Goal: Task Accomplishment & Management: Complete application form

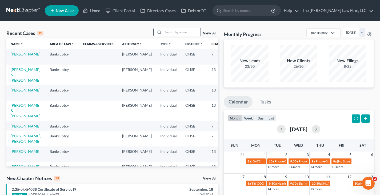
click at [178, 31] on input "search" at bounding box center [181, 32] width 37 height 8
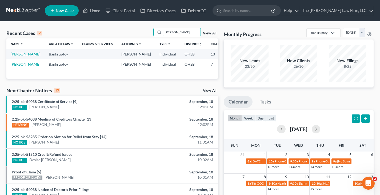
type input "[PERSON_NAME]"
click at [17, 56] on link "[PERSON_NAME]" at bounding box center [26, 54] width 30 height 5
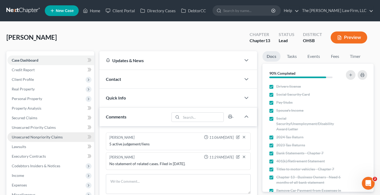
click at [36, 136] on span "Unsecured Nonpriority Claims" at bounding box center [37, 137] width 51 height 5
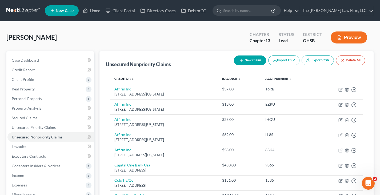
click at [241, 59] on line "button" at bounding box center [241, 60] width 0 height 2
select select "0"
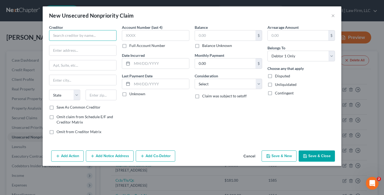
click at [80, 37] on input "text" at bounding box center [82, 35] width 67 height 11
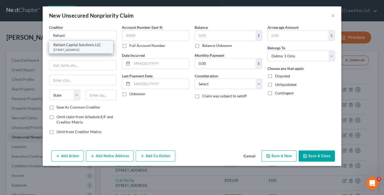
click at [81, 45] on div "Reliant Capital Solutions LLC" at bounding box center [80, 44] width 55 height 5
type input "Reliant Capital Solutions LLC"
type input "[STREET_ADDRESS]"
type input "Columbus"
select select "36"
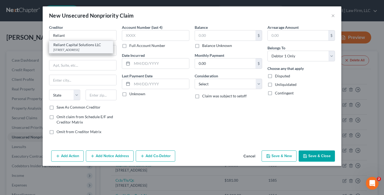
type input "43230"
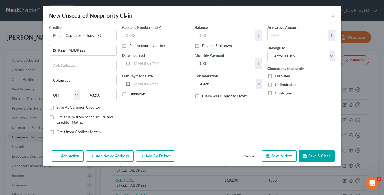
click at [276, 155] on button "Save & New" at bounding box center [279, 155] width 35 height 11
select select "0"
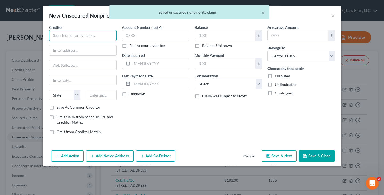
click at [85, 35] on input "text" at bounding box center [82, 35] width 67 height 11
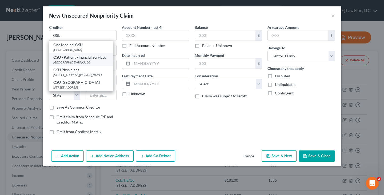
click at [79, 58] on div "OSU - Patient Financial Services" at bounding box center [80, 57] width 55 height 5
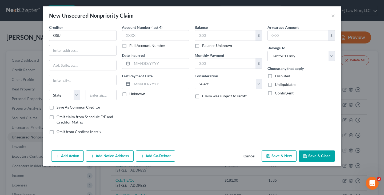
type input "OSU - Patient Financial Services"
type input "PO Box 183102"
type input "Columbus"
select select "36"
type input "43218-3102"
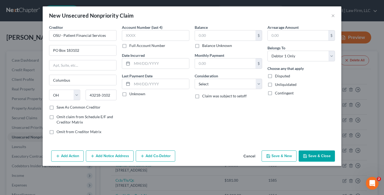
click at [307, 156] on icon "button" at bounding box center [304, 155] width 3 height 3
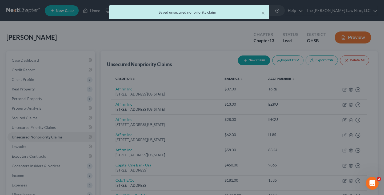
type input "0.00"
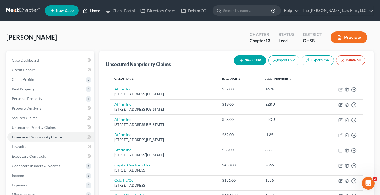
click at [97, 11] on link "Home" at bounding box center [91, 11] width 23 height 10
